Goal: Task Accomplishment & Management: Use online tool/utility

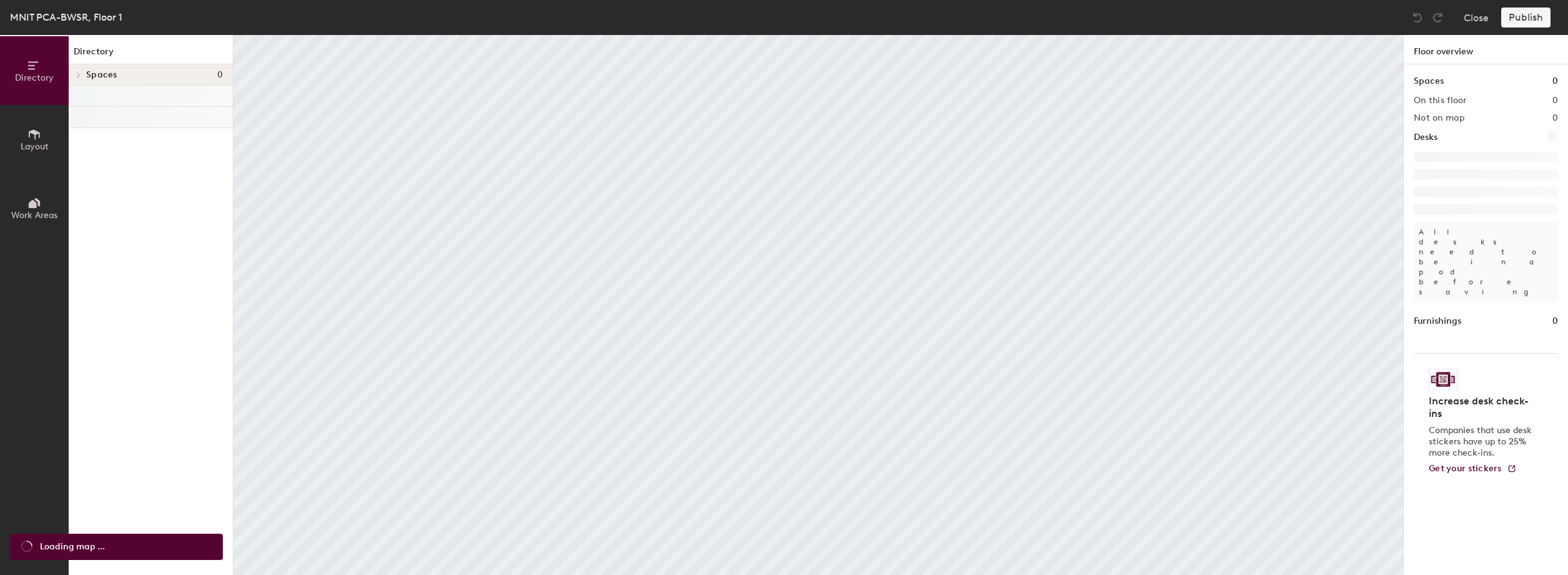
click at [24, 143] on span "Layout" at bounding box center [34, 147] width 28 height 11
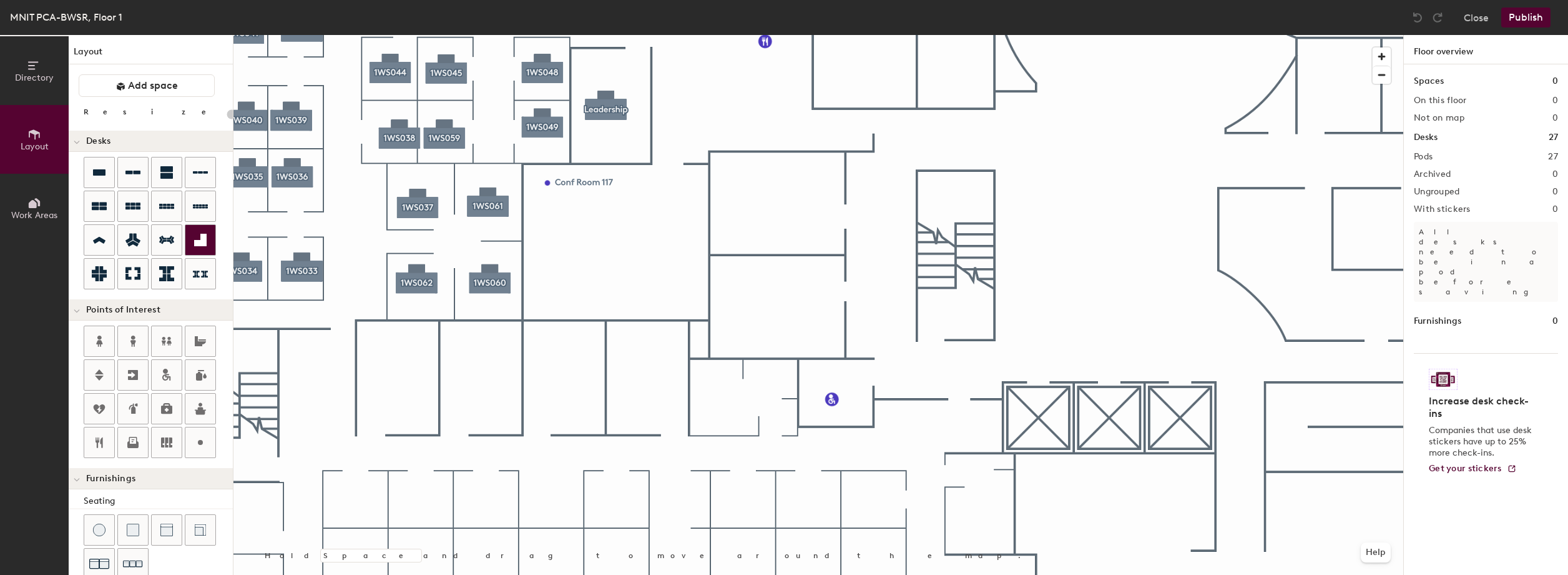
click at [436, 35] on div at bounding box center [818, 35] width 1170 height 0
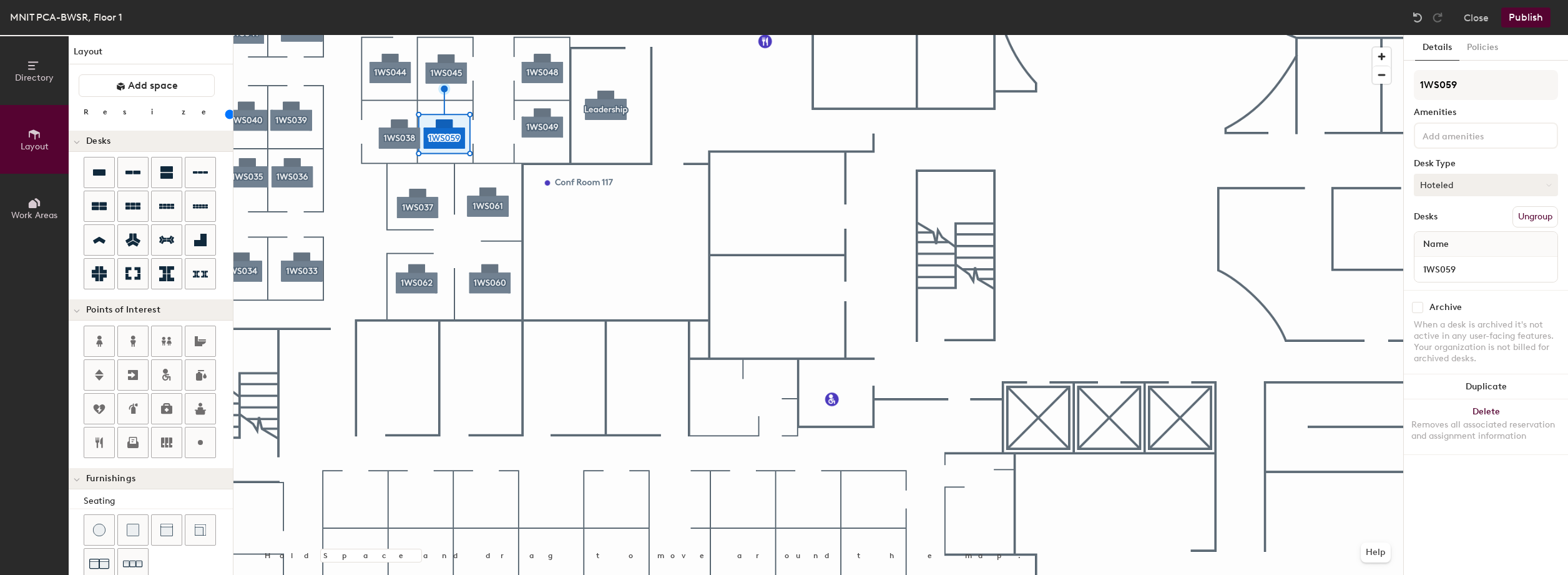
click at [1510, 180] on button "Hoteled" at bounding box center [1486, 184] width 144 height 22
click at [1459, 225] on div "Assigned" at bounding box center [1477, 224] width 125 height 19
click at [1459, 225] on div "Desks Ungroup" at bounding box center [1486, 217] width 144 height 21
click at [1541, 17] on button "Publish" at bounding box center [1526, 18] width 50 height 20
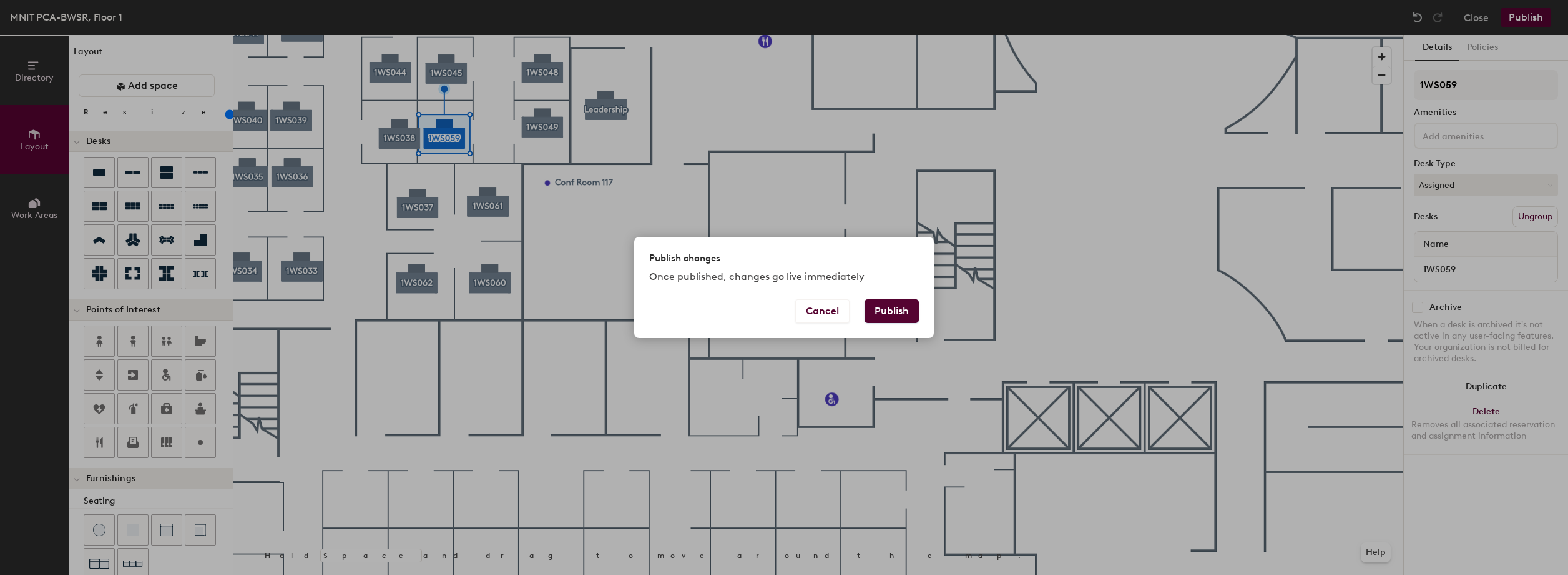
drag, startPoint x: 894, startPoint y: 312, endPoint x: 900, endPoint y: 308, distance: 7.2
click at [895, 313] on button "Publish" at bounding box center [891, 311] width 54 height 24
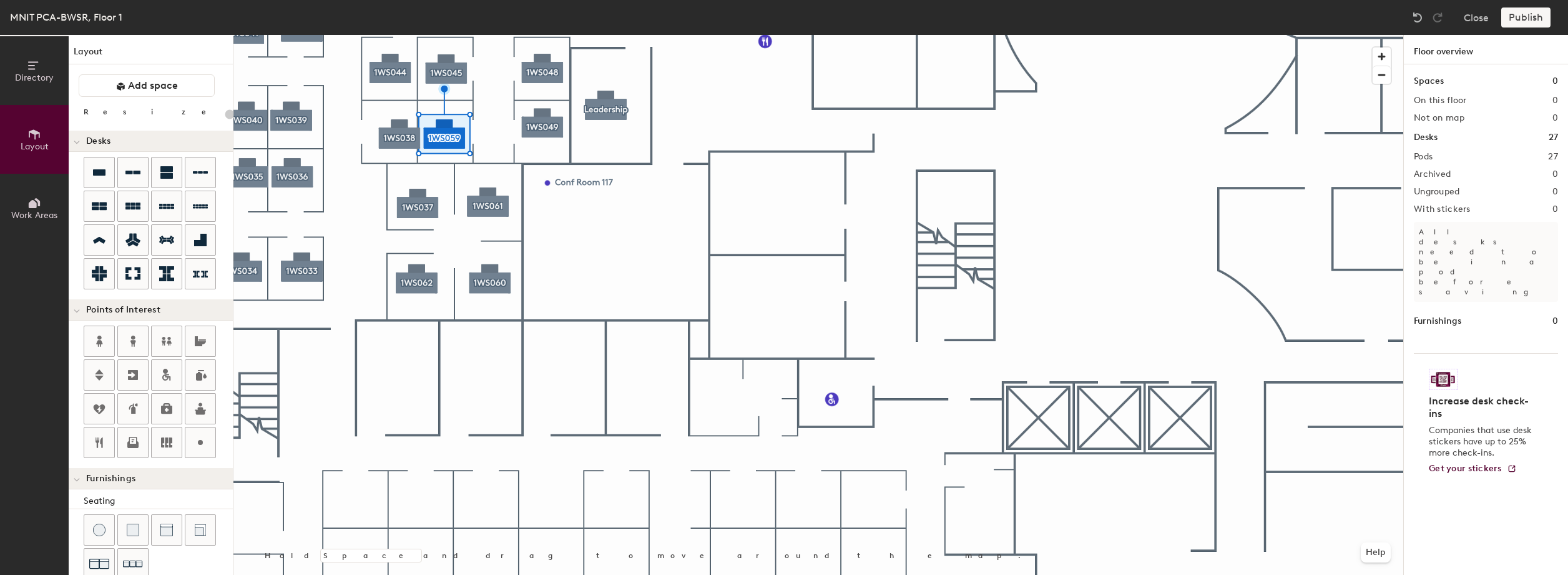
type input "20"
